Goal: Information Seeking & Learning: Stay updated

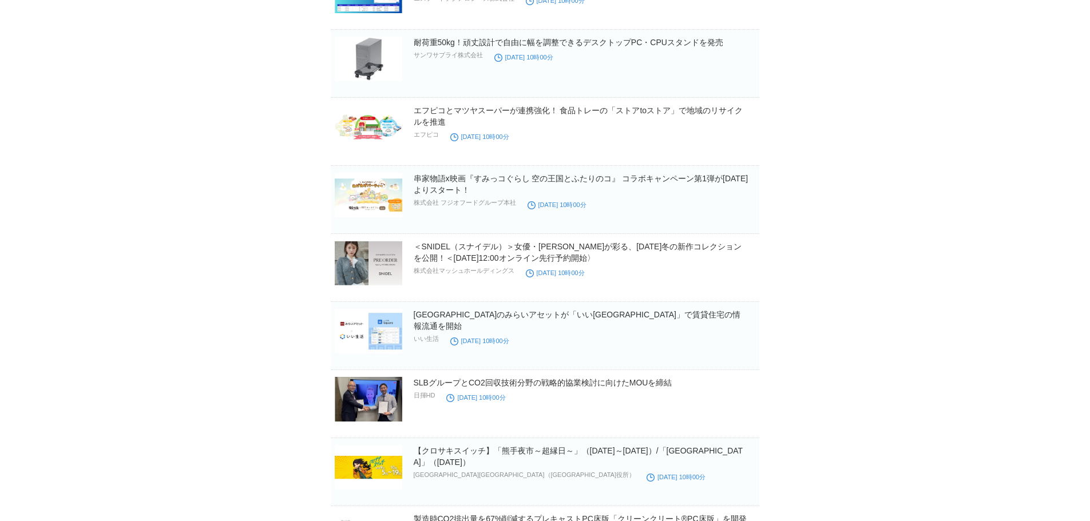
scroll to position [86355, 0]
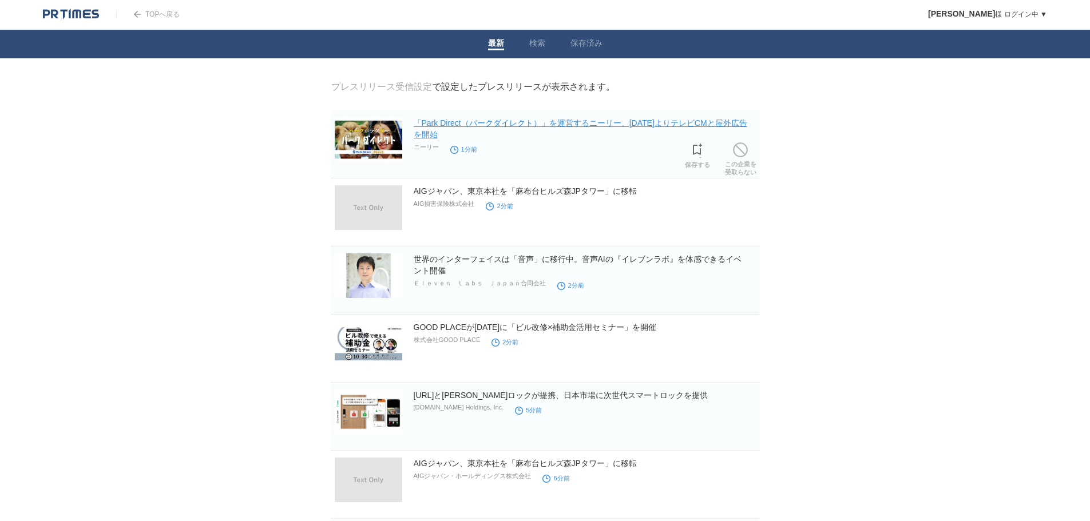
click at [507, 125] on link "「Park Direct（パークダイレクト）」を運営するニーリー、[DATE]よりテレビCMと屋外広告を開始" at bounding box center [581, 128] width 334 height 21
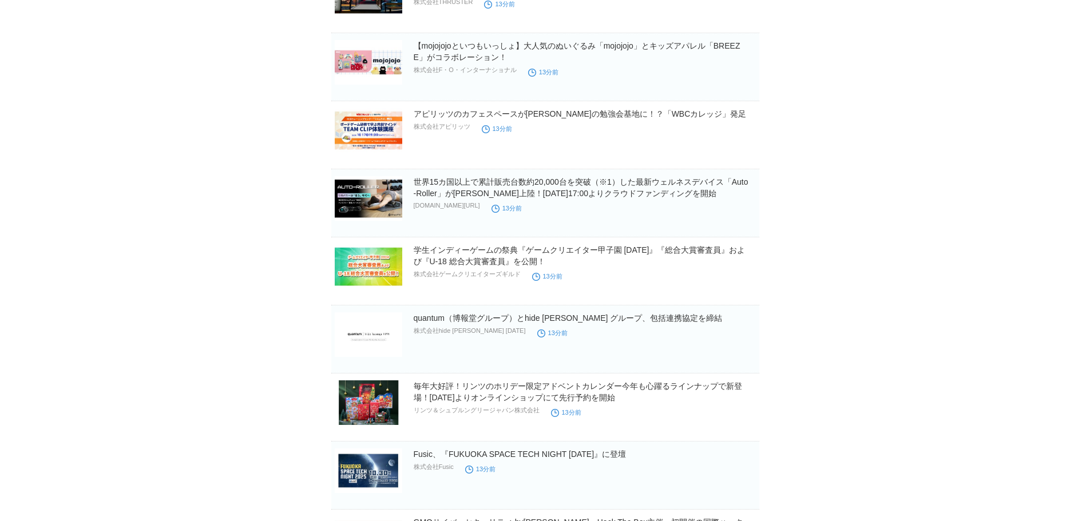
scroll to position [2975, 0]
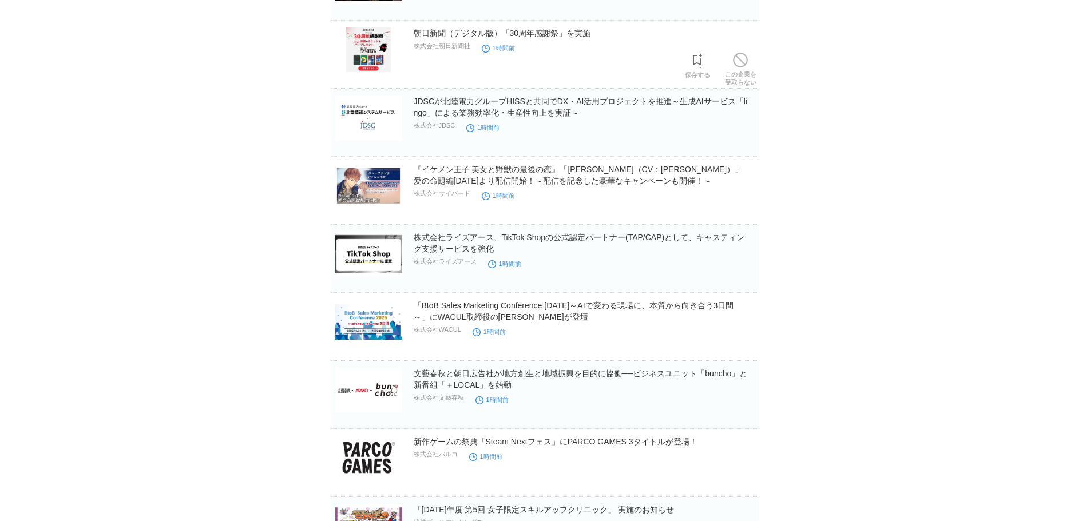
scroll to position [6183, 0]
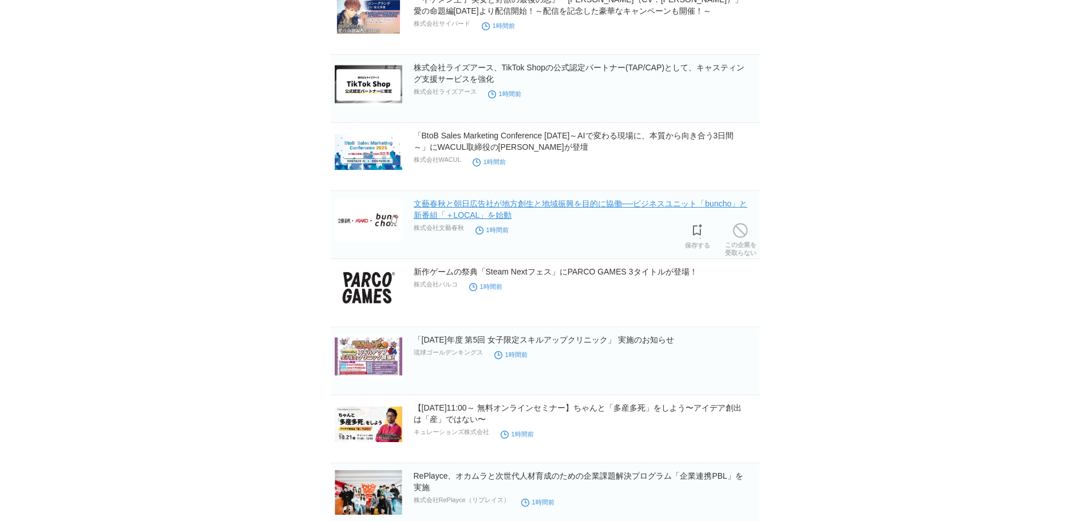
click at [483, 218] on link "文藝春秋と朝日広告社が地方創生と地域振興を目的に協働──ビジネスユニット「buncho」と新番組「＋LOCAL」を始動" at bounding box center [581, 209] width 334 height 21
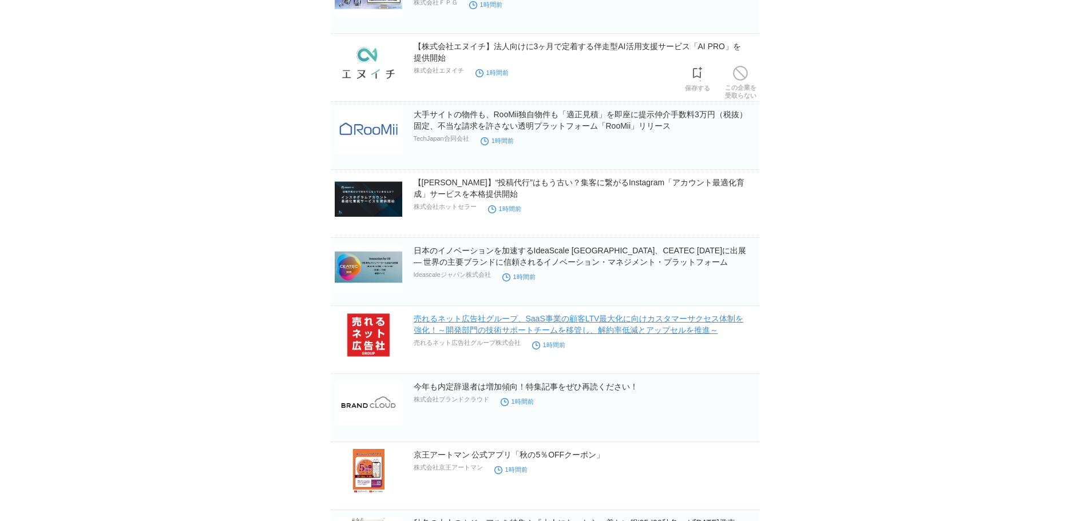
scroll to position [8757, 0]
